Goal: Find contact information: Find contact information

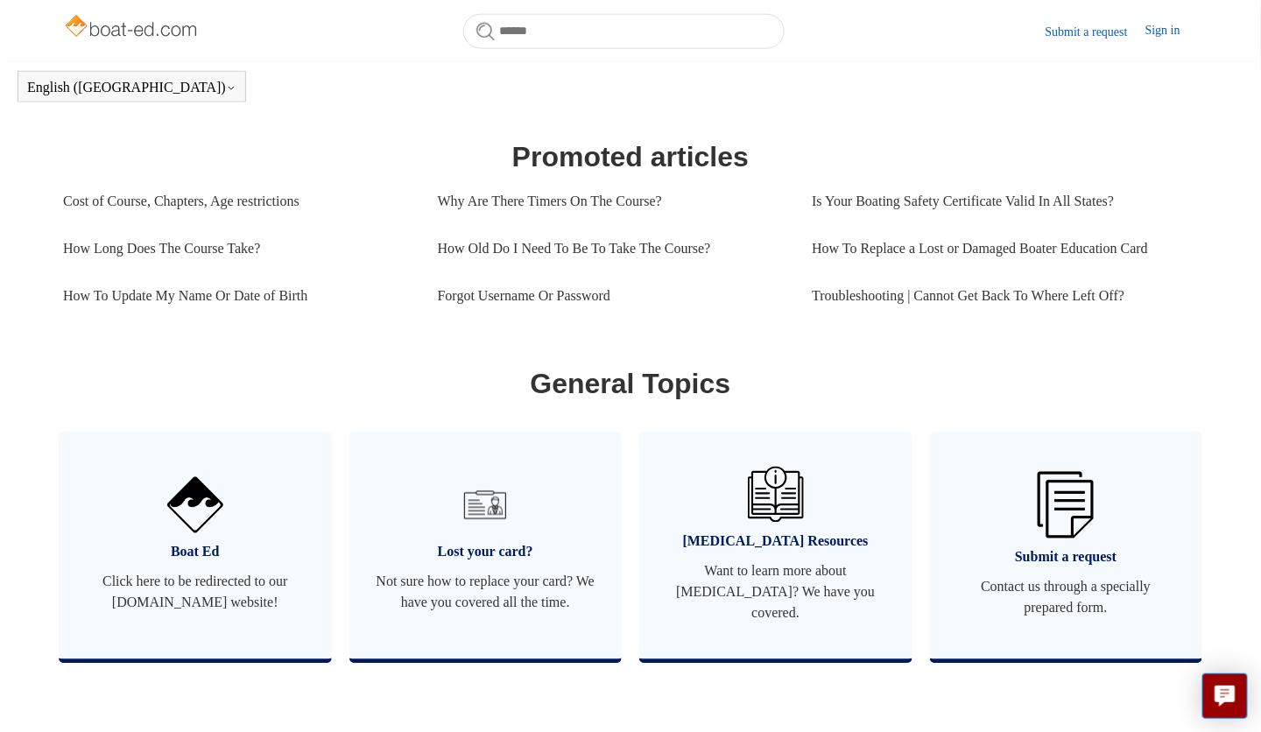
scroll to position [1002, 0]
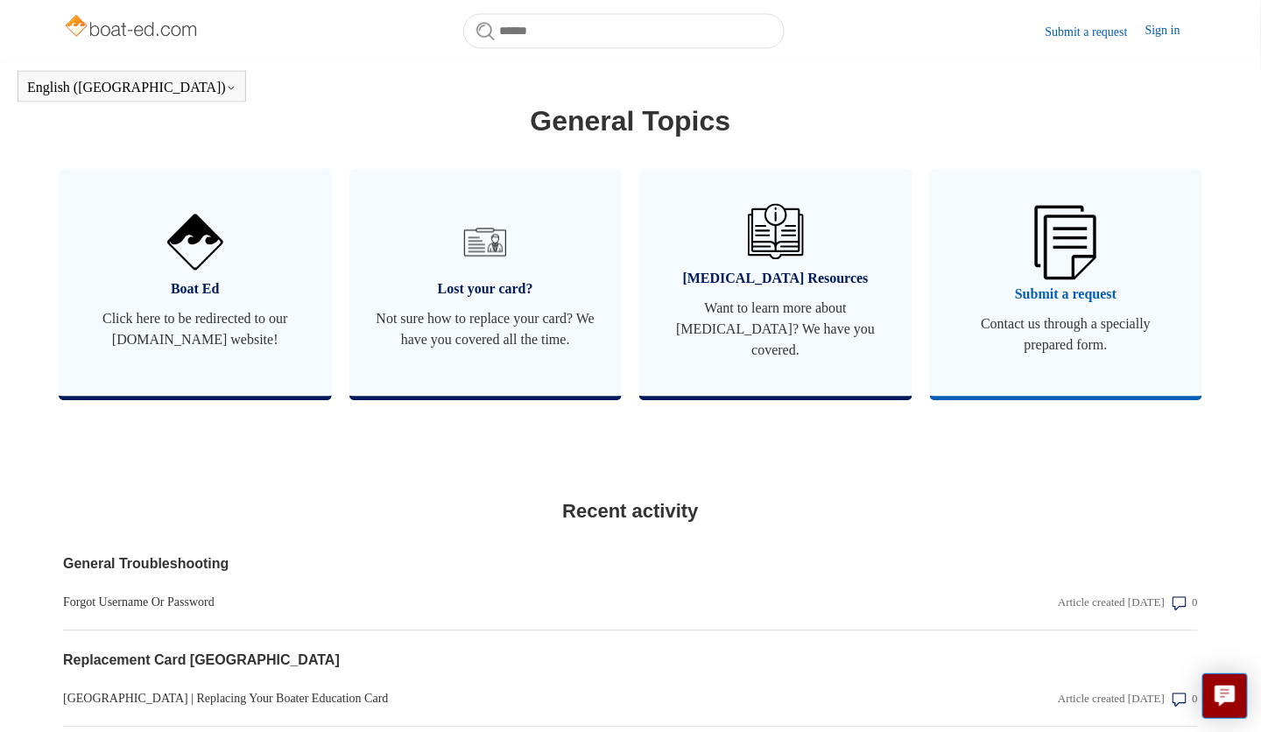
click at [1068, 332] on span "Contact us through a specially prepared form." at bounding box center [1066, 335] width 221 height 42
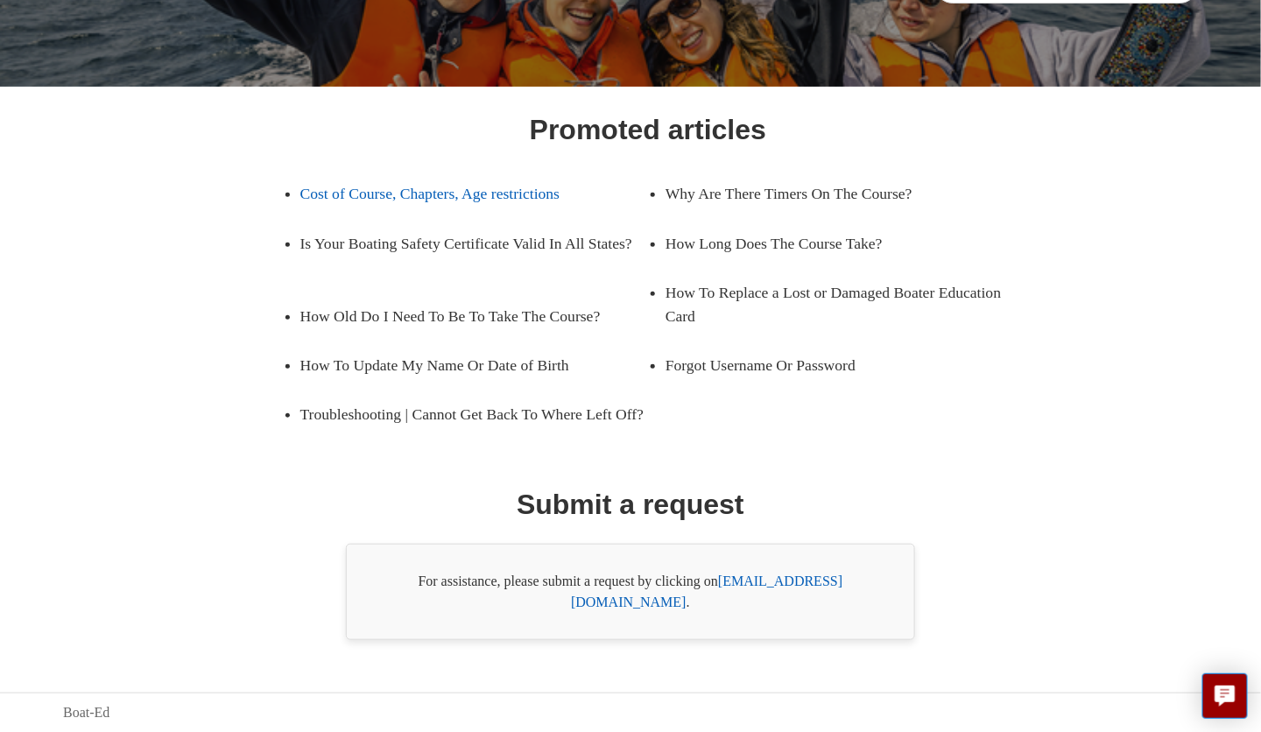
scroll to position [210, 0]
click at [821, 601] on link "support@boat-ed.com" at bounding box center [706, 592] width 271 height 36
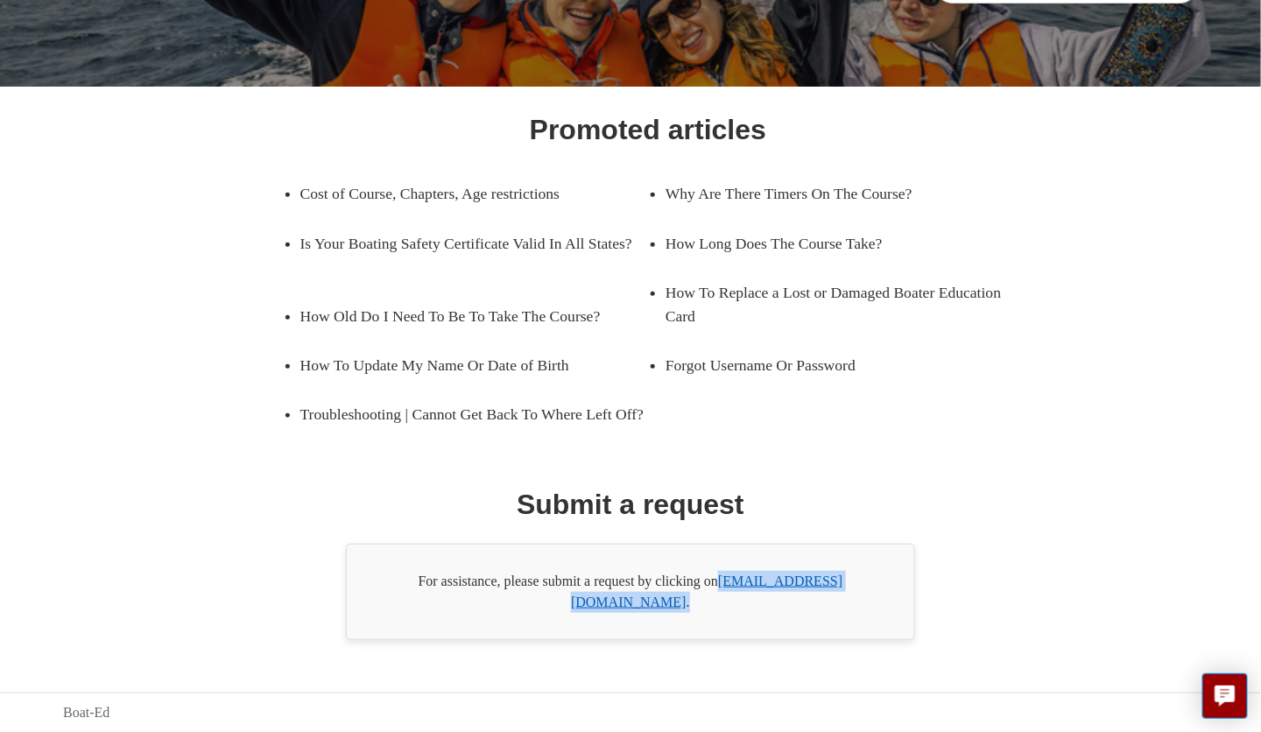
drag, startPoint x: 873, startPoint y: 606, endPoint x: 726, endPoint y: 608, distance: 147.1
click at [726, 608] on div "For assistance, please submit a request by clicking on support@boat-ed.com ." at bounding box center [630, 592] width 569 height 96
copy div "support@boat-ed.com ."
click at [774, 478] on div "Promoted articles Cost of Course, Chapters, Age restrictions Why Are There Time…" at bounding box center [630, 375] width 1021 height 532
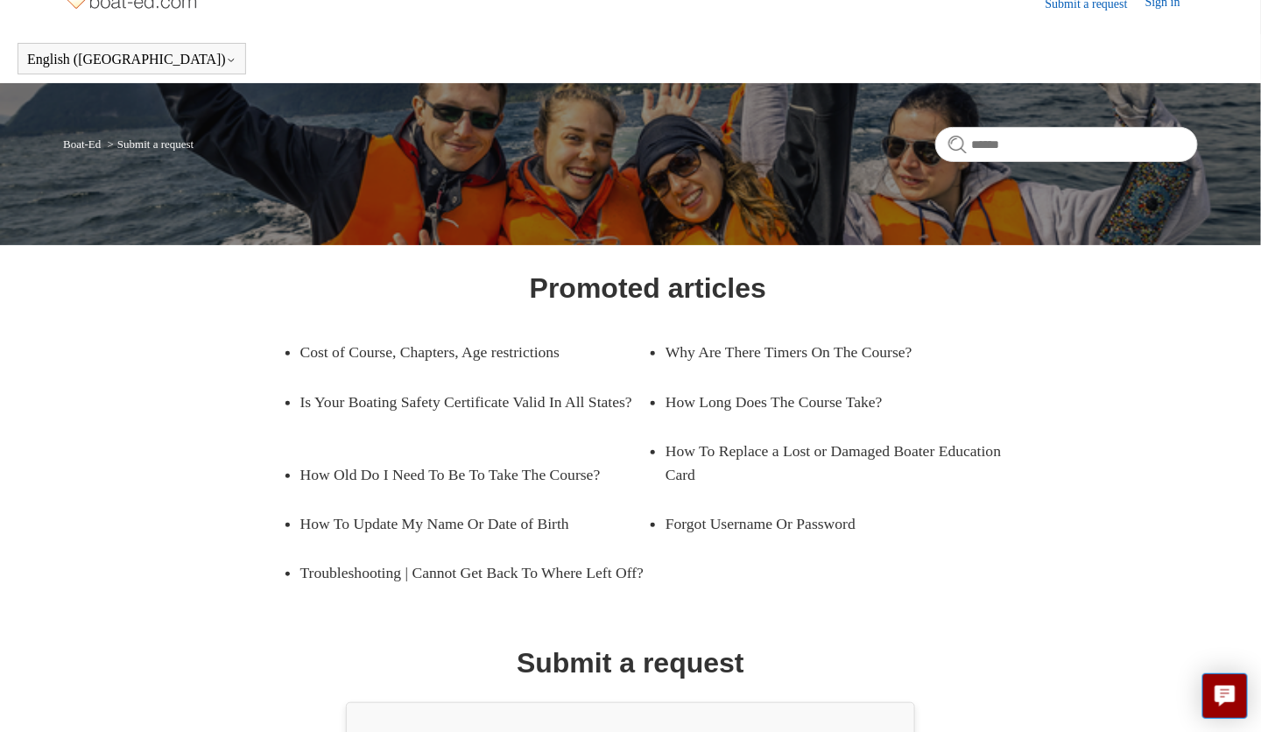
scroll to position [0, 0]
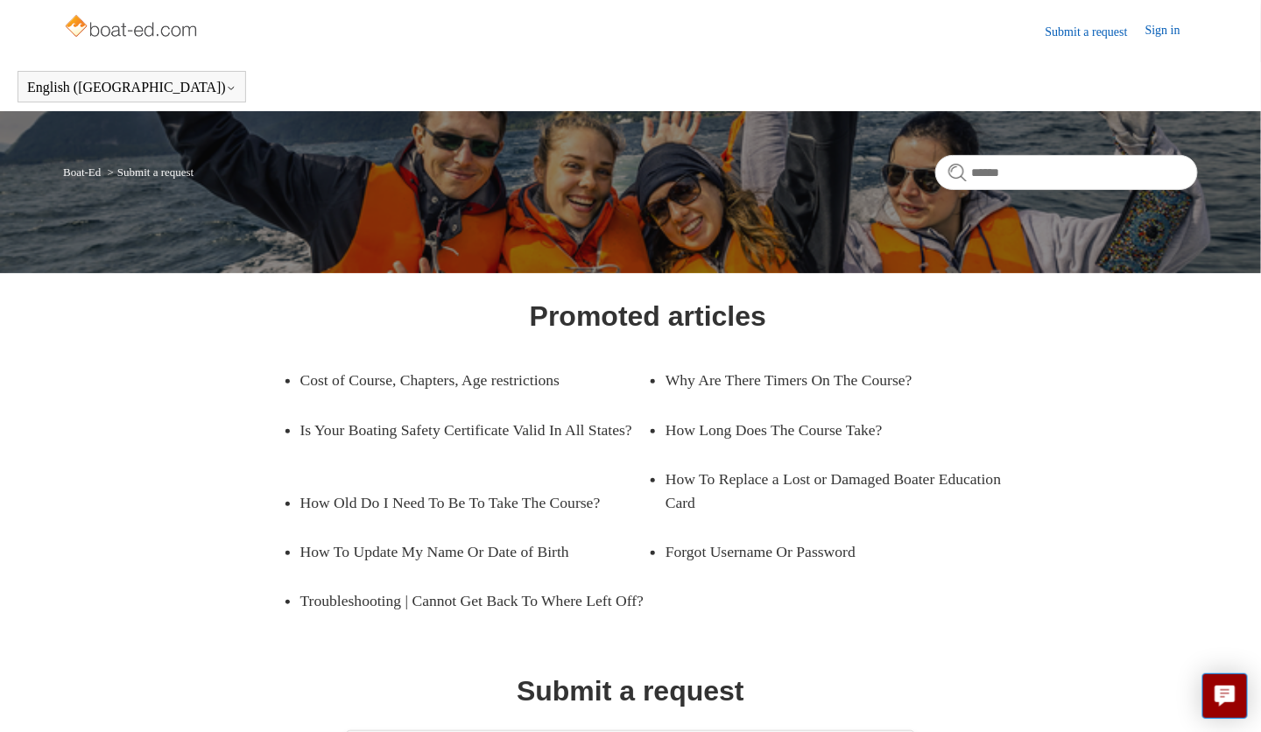
click at [160, 37] on img at bounding box center [132, 28] width 139 height 35
